Goal: Task Accomplishment & Management: Manage account settings

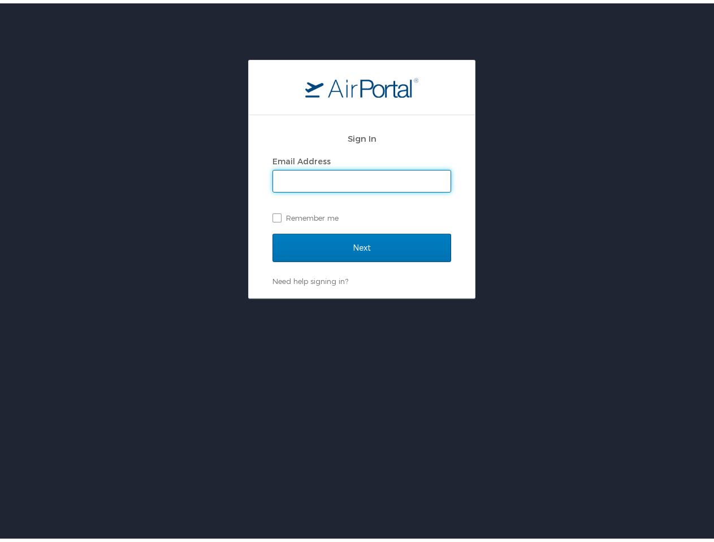
click at [357, 299] on div "Sign In Email Address Remember me Next Need help signing in? Forgot password? H…" at bounding box center [361, 328] width 723 height 542
click at [357, 198] on div "Email Address Remember me" at bounding box center [361, 186] width 179 height 73
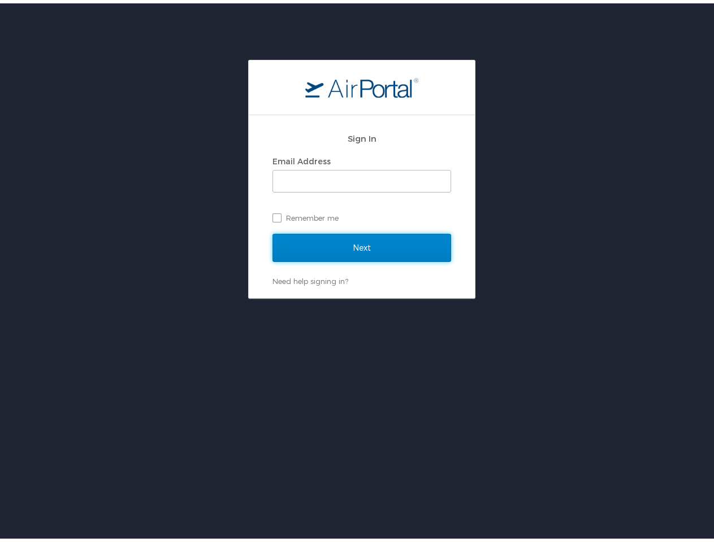
click at [357, 245] on input "Next" at bounding box center [361, 245] width 179 height 28
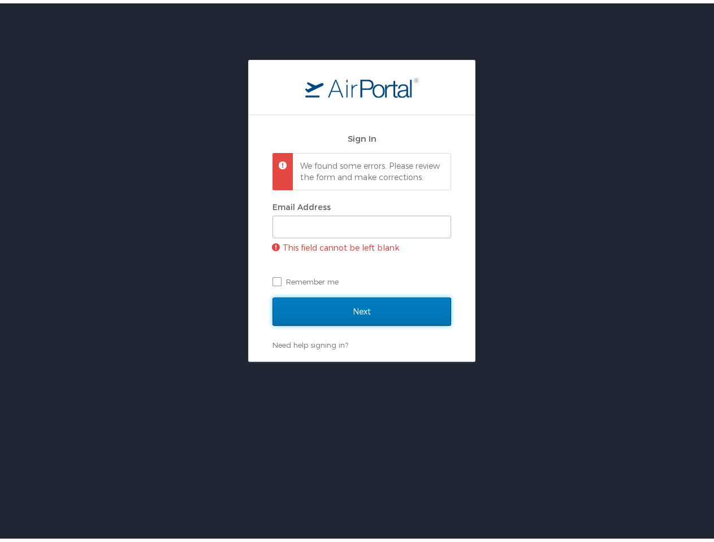
click at [357, 278] on div "Email Address This field cannot be left blank Remember me" at bounding box center [361, 242] width 179 height 92
click at [307, 278] on div "Email Address This field cannot be left blank Remember me" at bounding box center [361, 242] width 179 height 92
